Goal: Transaction & Acquisition: Purchase product/service

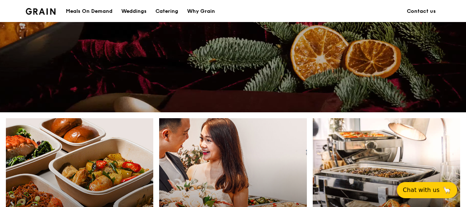
scroll to position [294, 0]
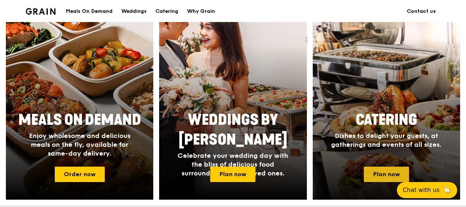
click at [382, 176] on link "Plan now" at bounding box center [386, 174] width 45 height 15
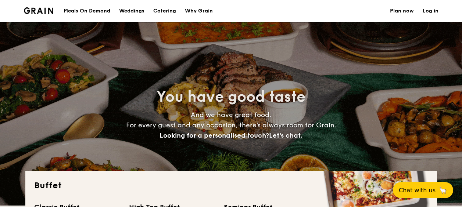
select select
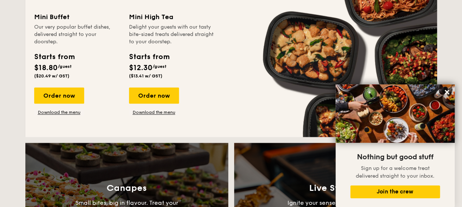
scroll to position [685, 0]
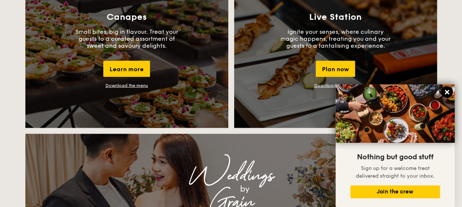
click at [447, 93] on icon at bounding box center [446, 92] width 4 height 4
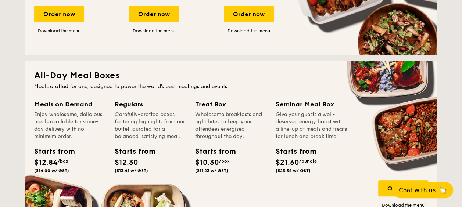
scroll to position [220, 0]
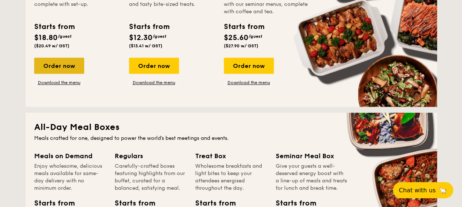
click at [69, 66] on div "Order now" at bounding box center [59, 66] width 50 height 16
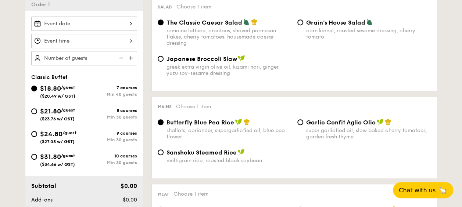
scroll to position [220, 0]
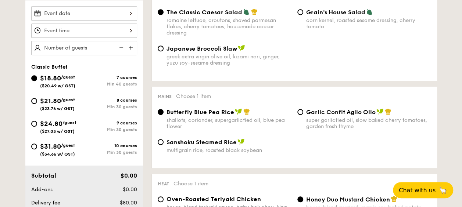
click at [62, 129] on span "($27.03 w/ GST)" at bounding box center [57, 131] width 35 height 5
click at [37, 127] on input "$24.80 /guest ($27.03 w/ GST) 9 courses Min 30 guests" at bounding box center [34, 124] width 6 height 6
radio input "true"
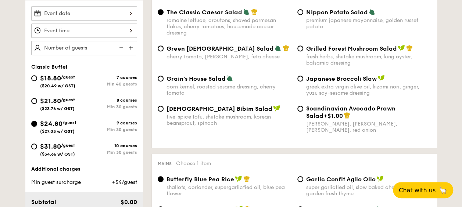
radio input "true"
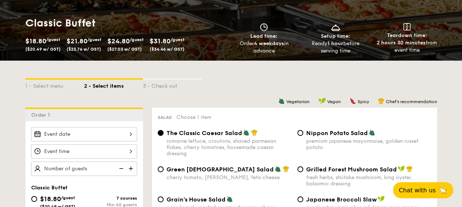
scroll to position [49, 0]
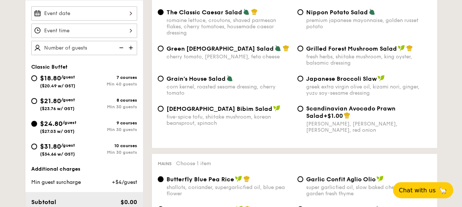
select select
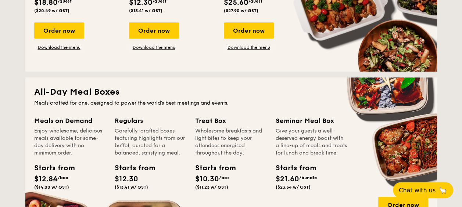
scroll to position [200, 0]
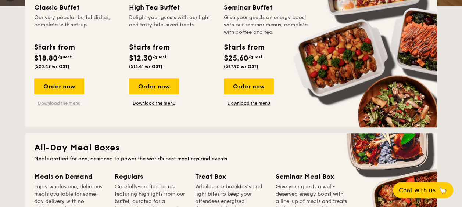
click at [65, 103] on link "Download the menu" at bounding box center [59, 103] width 50 height 6
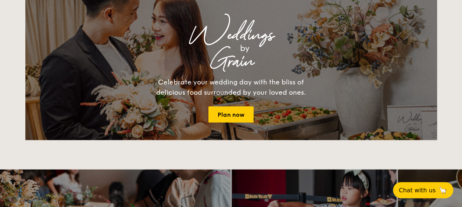
scroll to position [921, 0]
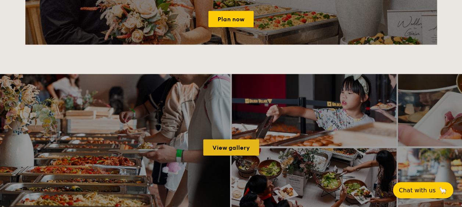
click at [215, 147] on link "View gallery" at bounding box center [231, 148] width 56 height 16
